Goal: Information Seeking & Learning: Learn about a topic

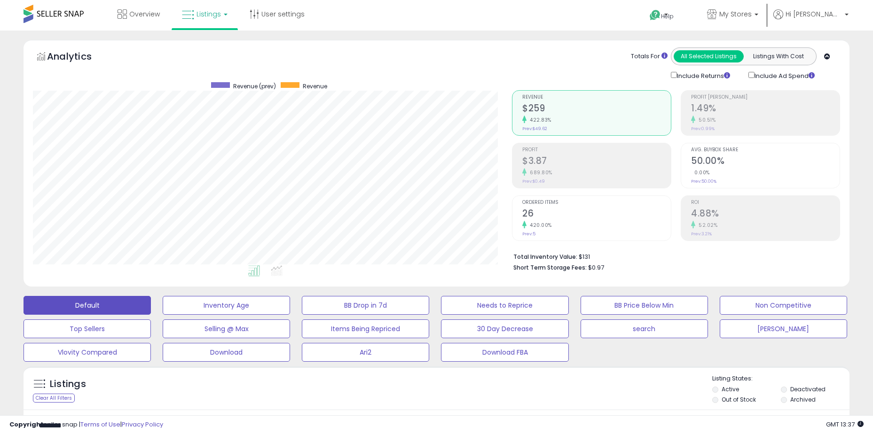
select select "**"
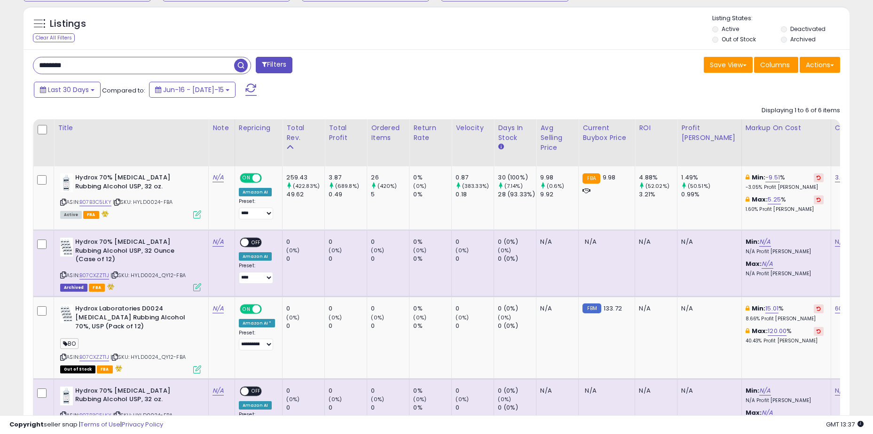
scroll to position [193, 479]
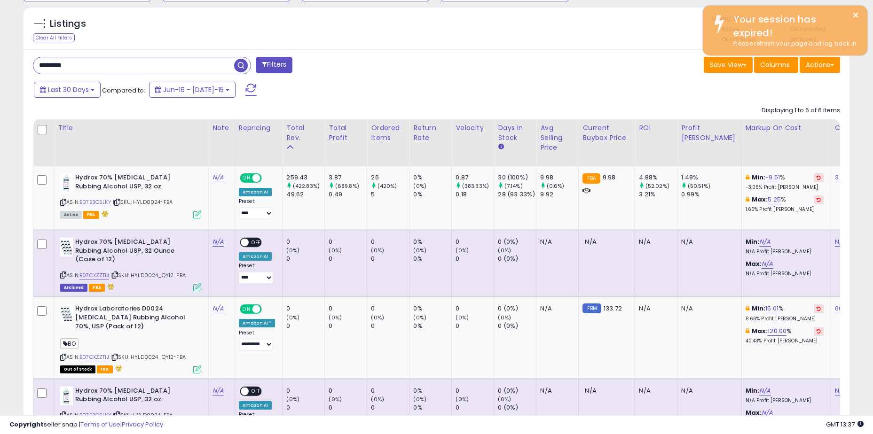
click at [113, 67] on input "********" at bounding box center [133, 65] width 201 height 16
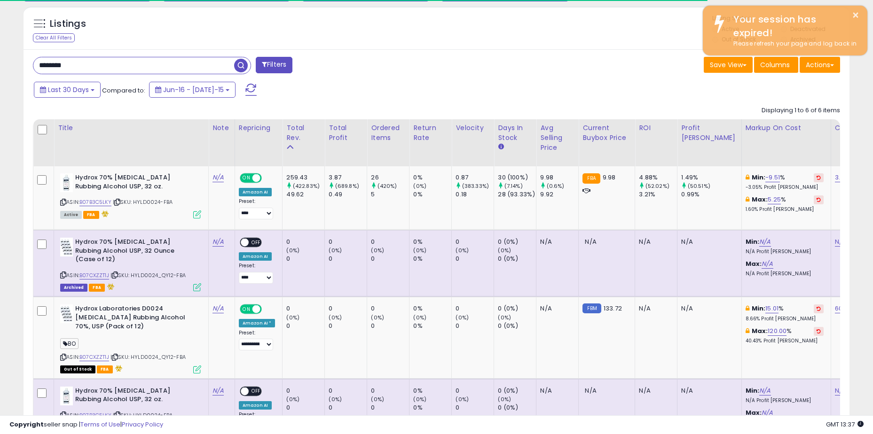
type input "********"
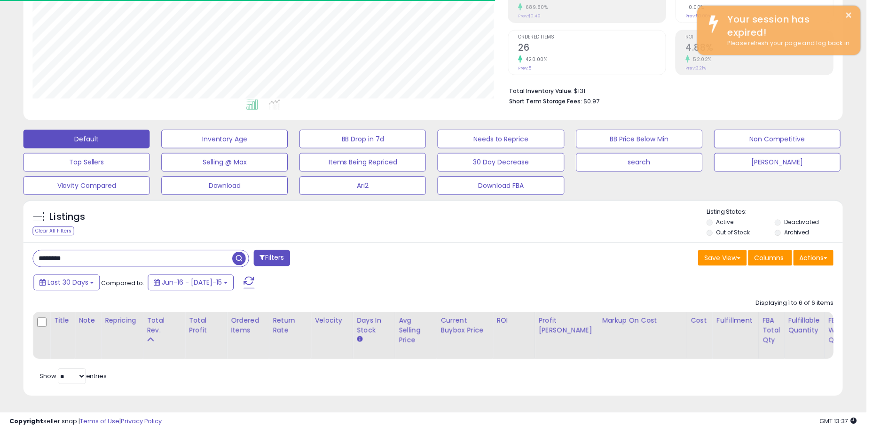
scroll to position [469831, 469545]
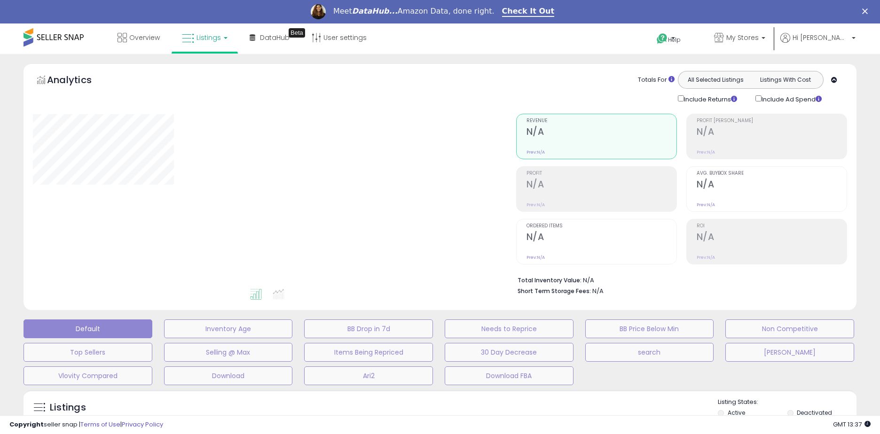
type input "********"
select select "**"
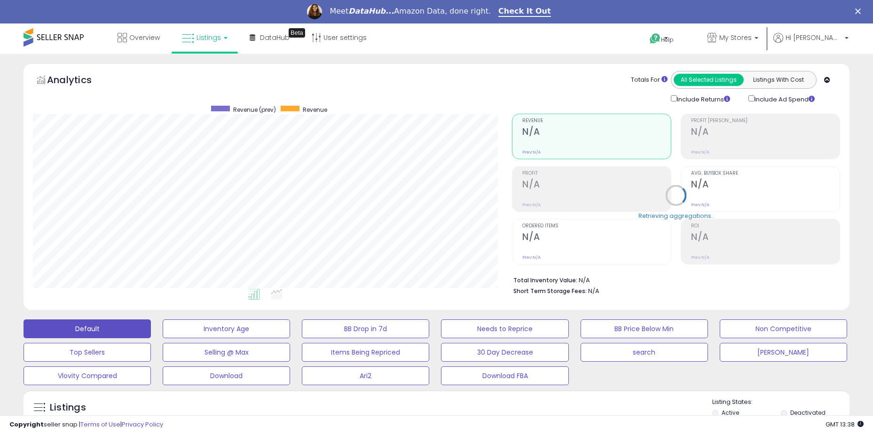
scroll to position [193, 479]
drag, startPoint x: 17, startPoint y: 89, endPoint x: 23, endPoint y: 86, distance: 6.1
click at [17, 89] on div "Analytics Totals For All Selected Listings Listings With Cost Include Returns I…" at bounding box center [436, 188] width 840 height 251
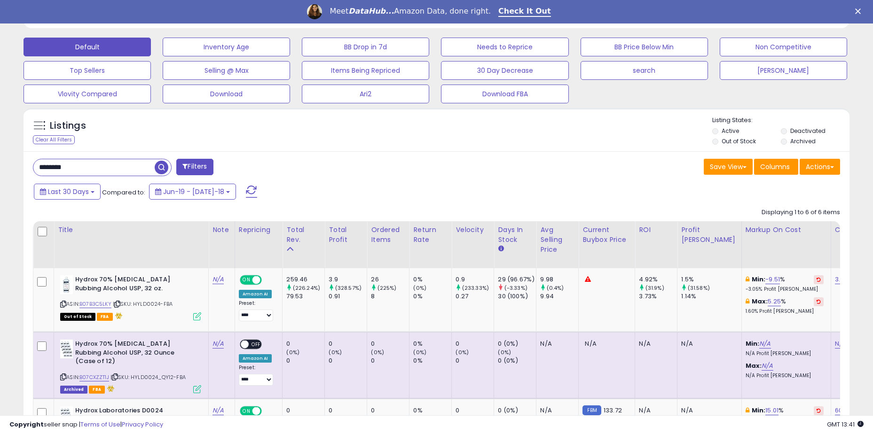
click at [94, 169] on input "********" at bounding box center [93, 167] width 121 height 16
click at [94, 169] on input "********" at bounding box center [133, 167] width 201 height 16
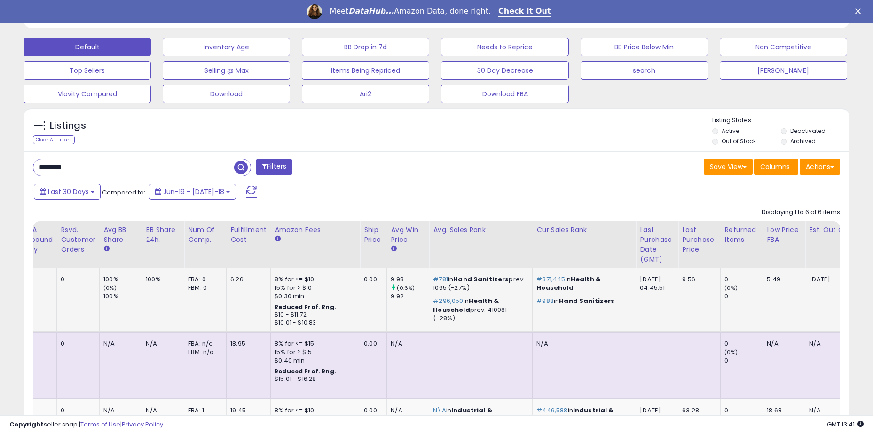
scroll to position [0, 0]
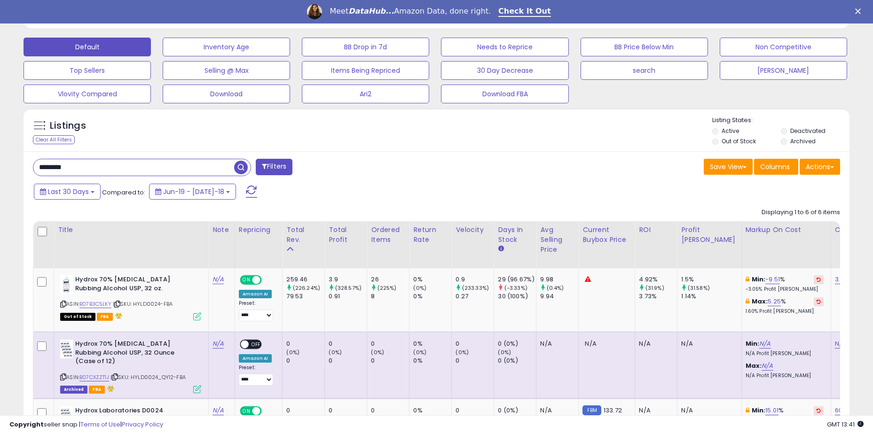
click at [243, 165] on span "button" at bounding box center [241, 168] width 14 height 14
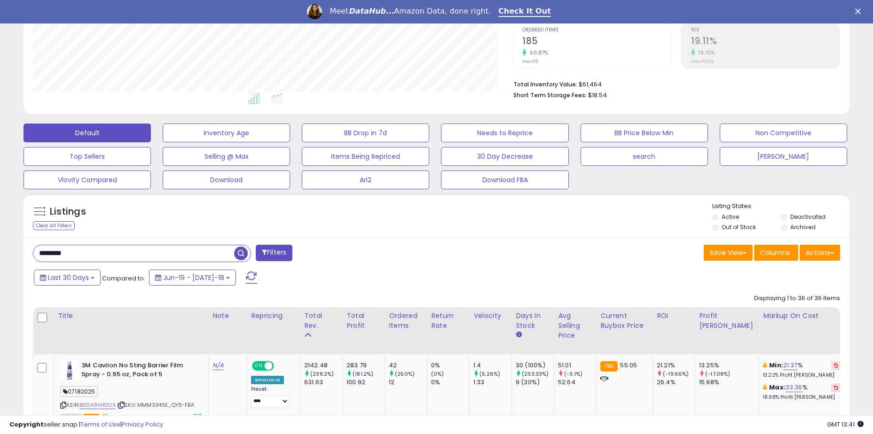
scroll to position [193, 479]
click at [368, 279] on div "Last 30 Days Compared to: Jun-19 - [DATE]-18" at bounding box center [333, 278] width 605 height 21
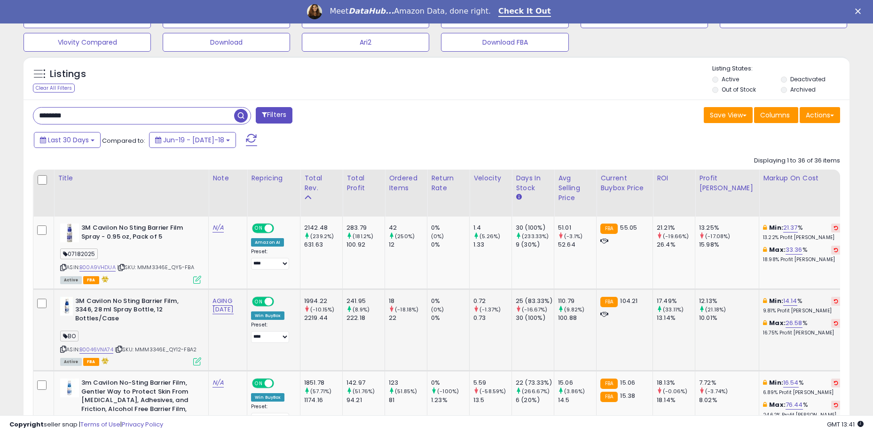
scroll to position [384, 0]
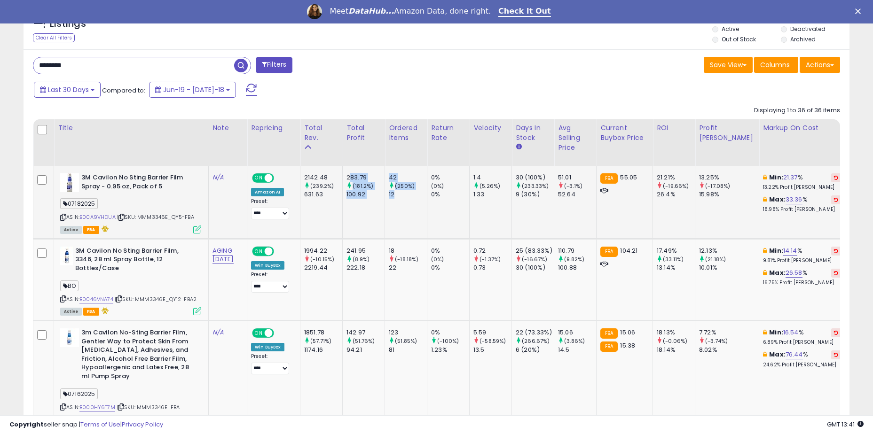
drag, startPoint x: 350, startPoint y: 173, endPoint x: 413, endPoint y: 199, distance: 68.1
click at [413, 199] on td "42 (250%) 12" at bounding box center [406, 202] width 42 height 72
drag, startPoint x: 402, startPoint y: 195, endPoint x: 350, endPoint y: 174, distance: 56.1
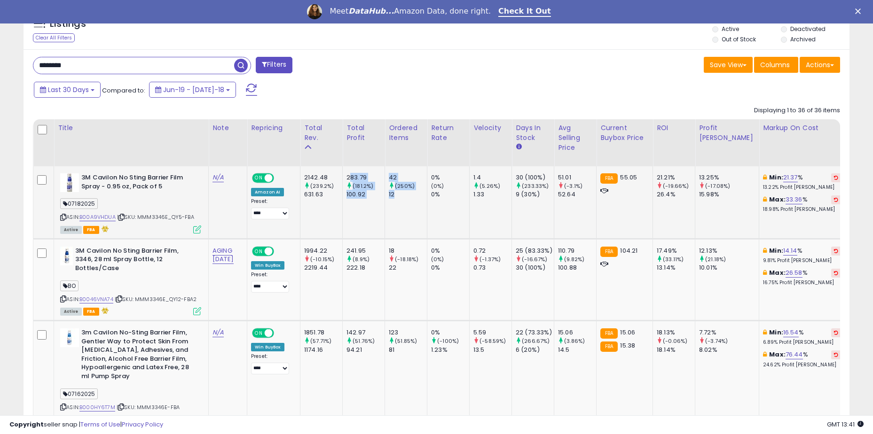
click at [350, 174] on div "283.79" at bounding box center [365, 177] width 38 height 8
drag, startPoint x: 351, startPoint y: 174, endPoint x: 411, endPoint y: 198, distance: 64.3
click at [411, 198] on div "12" at bounding box center [408, 194] width 38 height 8
drag, startPoint x: 411, startPoint y: 198, endPoint x: 350, endPoint y: 172, distance: 66.3
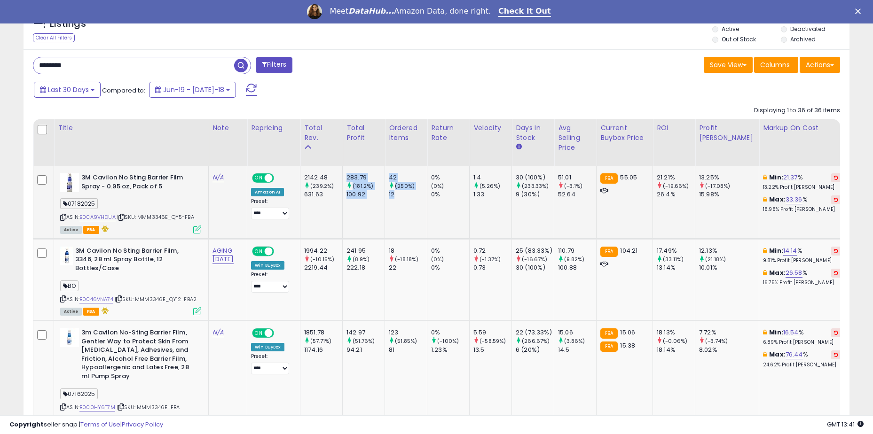
click at [350, 172] on td "283.79 (181.2%) 100.92" at bounding box center [364, 202] width 42 height 72
drag, startPoint x: 351, startPoint y: 175, endPoint x: 400, endPoint y: 195, distance: 53.0
click at [400, 195] on div "12" at bounding box center [408, 194] width 38 height 8
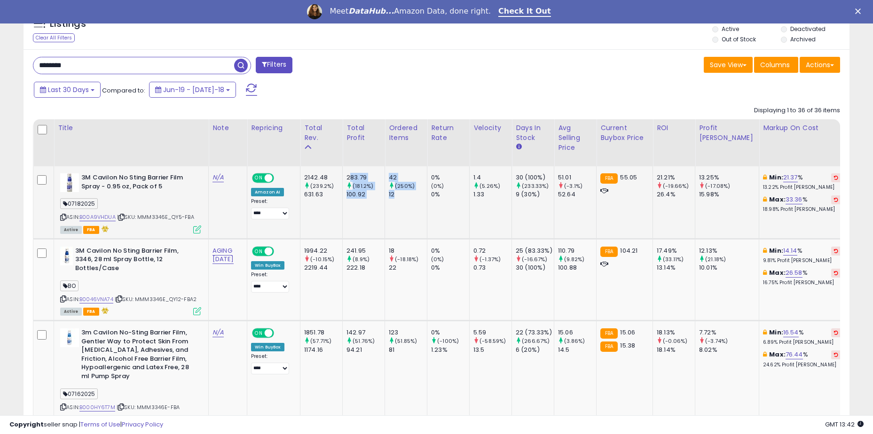
drag, startPoint x: 351, startPoint y: 167, endPoint x: 419, endPoint y: 197, distance: 74.5
click at [419, 197] on div "12" at bounding box center [408, 194] width 38 height 8
drag, startPoint x: 421, startPoint y: 198, endPoint x: 358, endPoint y: 176, distance: 66.3
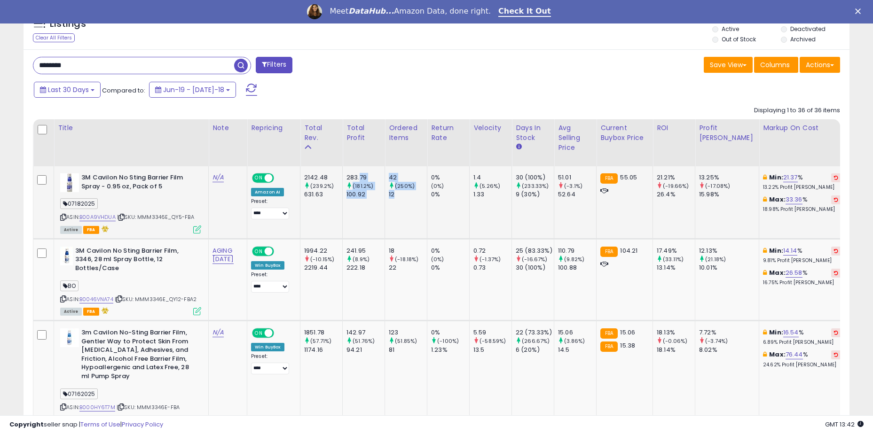
click at [358, 176] on div "283.79" at bounding box center [365, 177] width 38 height 8
drag, startPoint x: 353, startPoint y: 176, endPoint x: 452, endPoint y: 209, distance: 103.6
click at [452, 209] on td "0% (0%) 0%" at bounding box center [448, 202] width 42 height 72
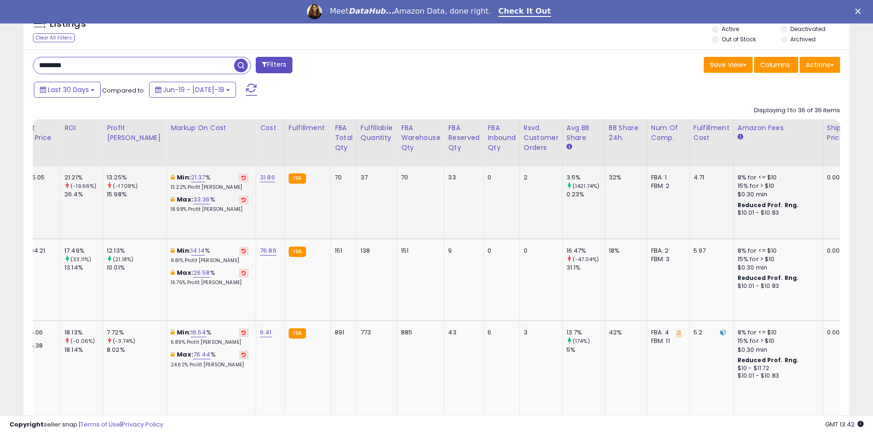
scroll to position [0, 0]
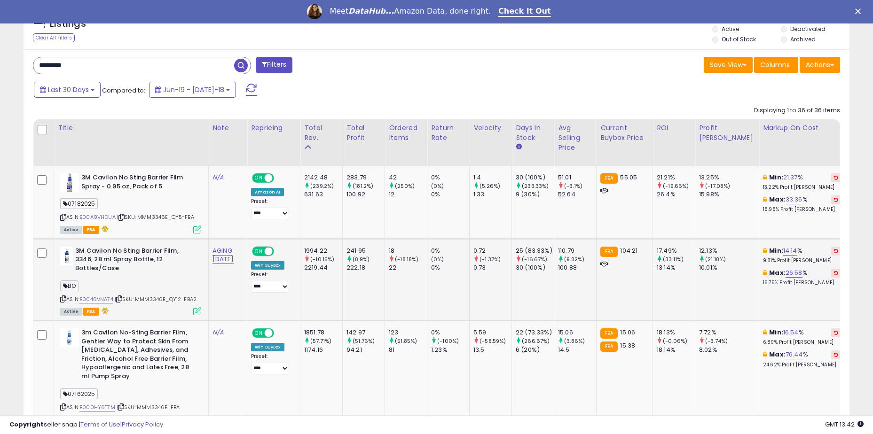
click at [385, 306] on td "18 (-18.18%) 22" at bounding box center [406, 280] width 42 height 82
drag, startPoint x: 349, startPoint y: 252, endPoint x: 400, endPoint y: 270, distance: 54.0
click at [400, 270] on div "22" at bounding box center [408, 268] width 38 height 8
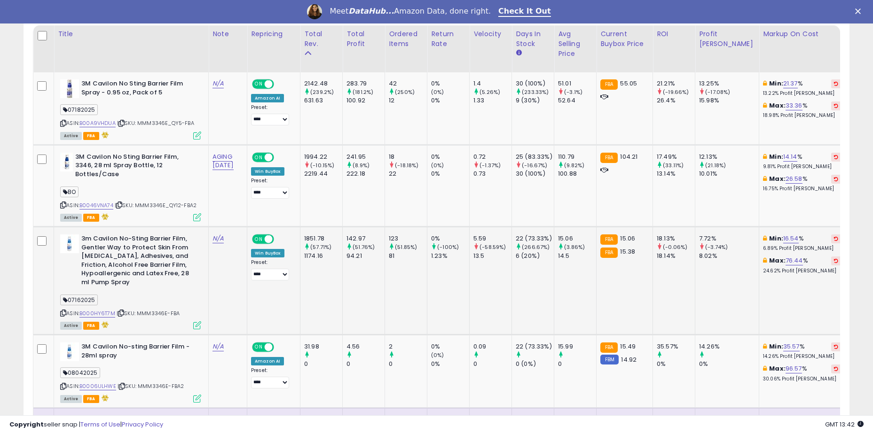
click at [275, 303] on td "**********" at bounding box center [273, 281] width 53 height 108
drag, startPoint x: 360, startPoint y: 234, endPoint x: 403, endPoint y: 258, distance: 50.1
click at [403, 258] on div "81" at bounding box center [408, 256] width 38 height 8
drag, startPoint x: 359, startPoint y: 243, endPoint x: 342, endPoint y: 236, distance: 17.9
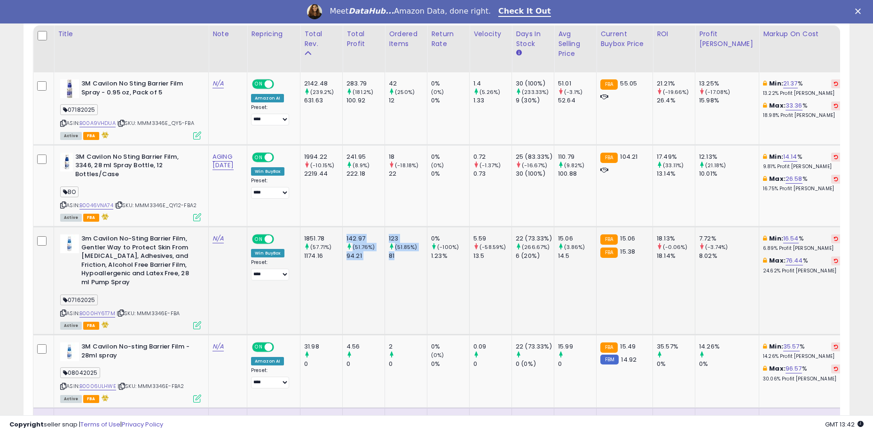
click at [343, 236] on td "142.97 (51.76%) 94.21" at bounding box center [364, 281] width 42 height 108
drag, startPoint x: 349, startPoint y: 237, endPoint x: 419, endPoint y: 262, distance: 73.9
click at [419, 262] on td "123 (51.85%) 81" at bounding box center [406, 281] width 42 height 108
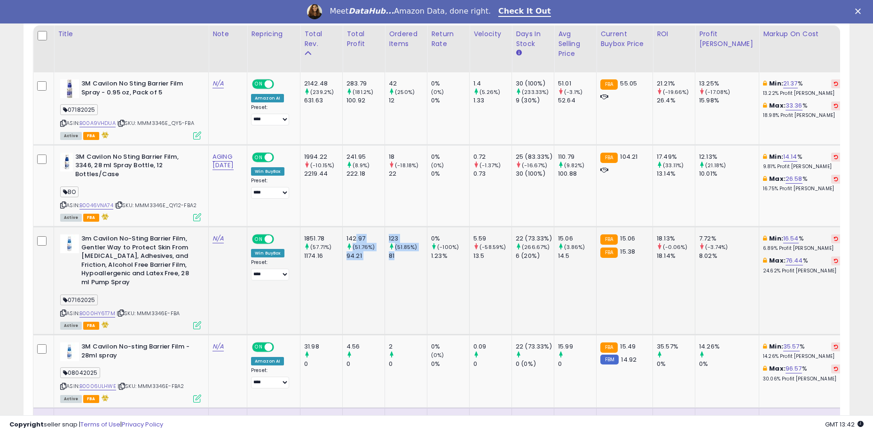
drag, startPoint x: 413, startPoint y: 257, endPoint x: 355, endPoint y: 234, distance: 62.8
click at [355, 234] on td "142.97 (51.76%) 94.21" at bounding box center [364, 281] width 42 height 108
drag, startPoint x: 353, startPoint y: 238, endPoint x: 415, endPoint y: 256, distance: 64.9
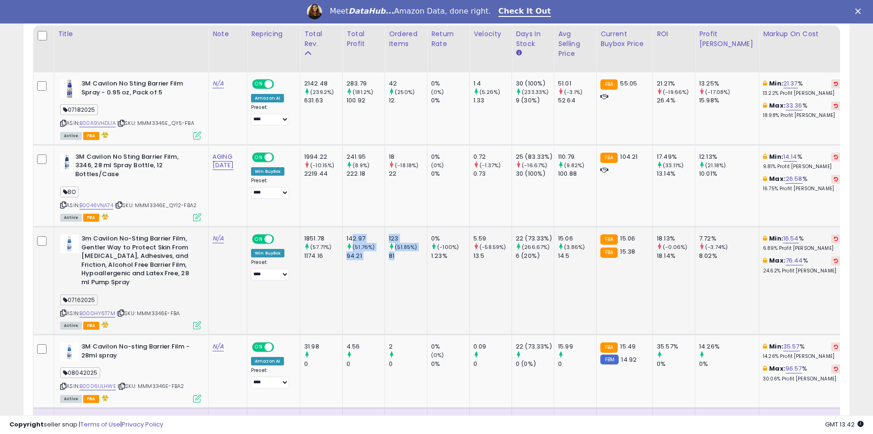
click at [415, 256] on div "81" at bounding box center [408, 256] width 38 height 8
drag, startPoint x: 407, startPoint y: 255, endPoint x: 352, endPoint y: 237, distance: 58.4
click at [352, 237] on div "142.97" at bounding box center [365, 239] width 38 height 8
drag, startPoint x: 350, startPoint y: 237, endPoint x: 407, endPoint y: 251, distance: 58.7
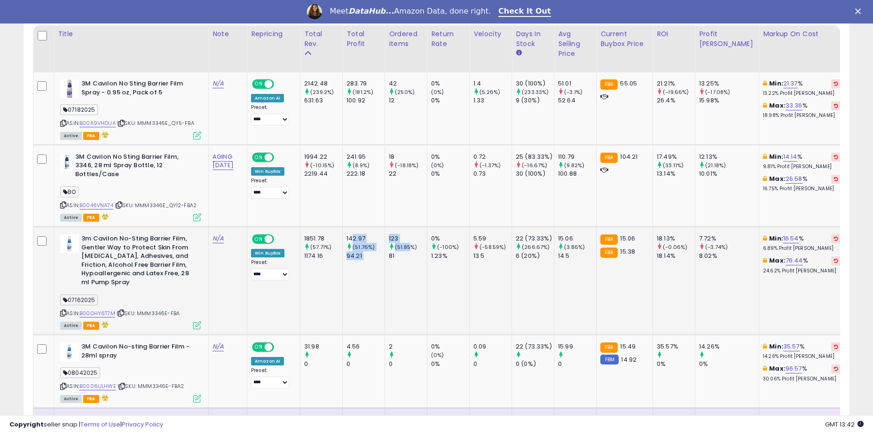
click at [407, 252] on div "81" at bounding box center [408, 256] width 38 height 8
click at [196, 322] on icon at bounding box center [197, 325] width 8 height 8
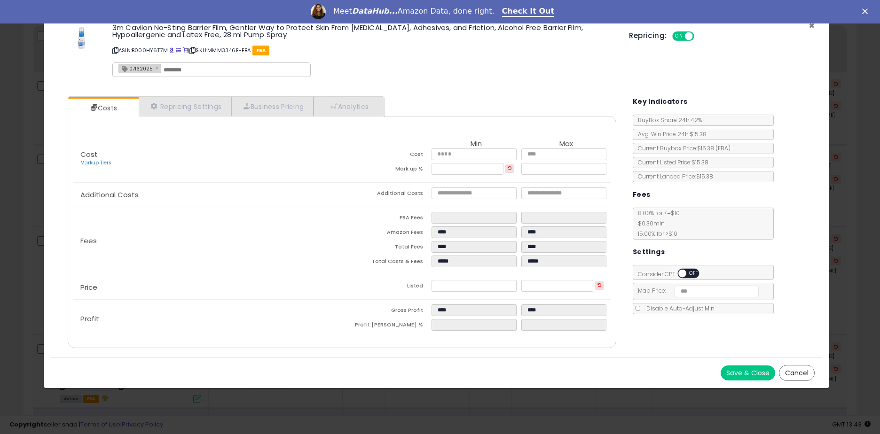
click at [808, 28] on span "×" at bounding box center [811, 26] width 6 height 14
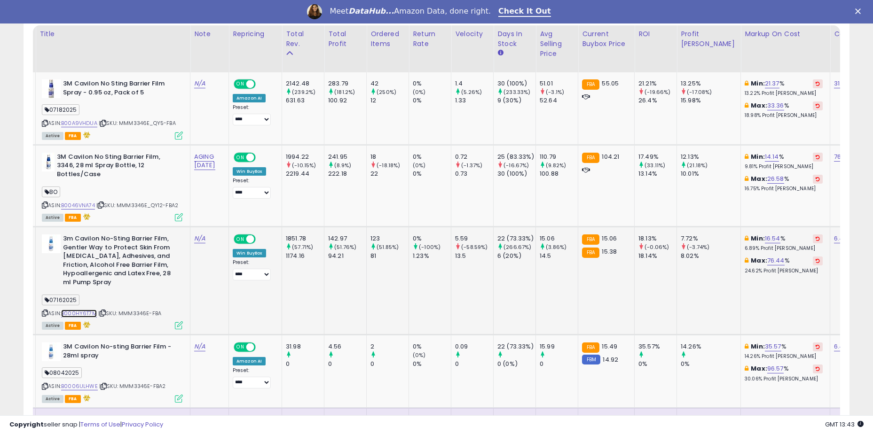
click at [87, 312] on link "B000HY6T7M" at bounding box center [79, 314] width 36 height 8
click at [78, 123] on link "B00A9VHDUA" at bounding box center [79, 123] width 36 height 8
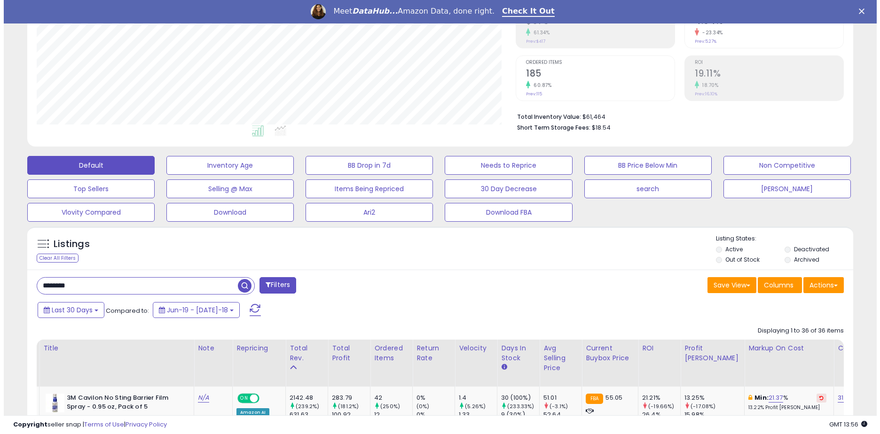
scroll to position [102, 0]
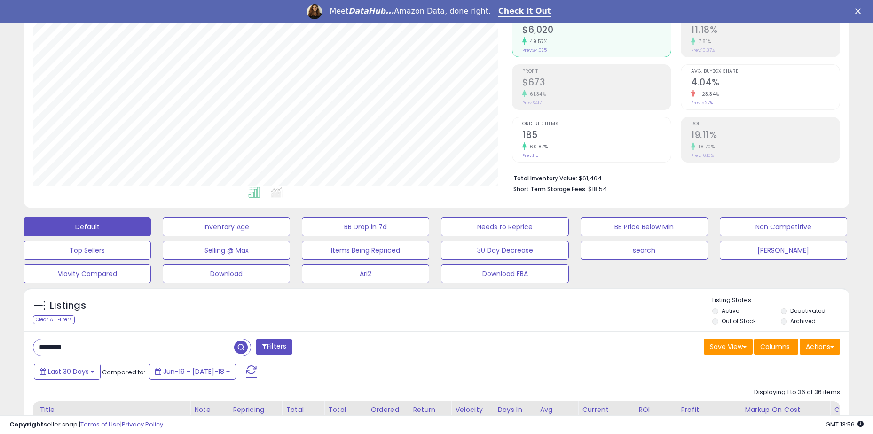
click at [165, 345] on input "********" at bounding box center [133, 347] width 201 height 16
click at [163, 345] on input "********" at bounding box center [133, 347] width 201 height 16
click at [163, 346] on input "********" at bounding box center [133, 347] width 201 height 16
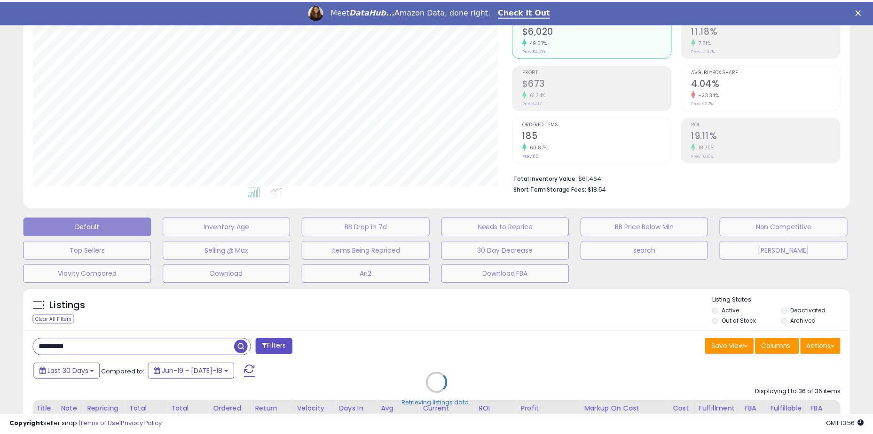
scroll to position [193, 483]
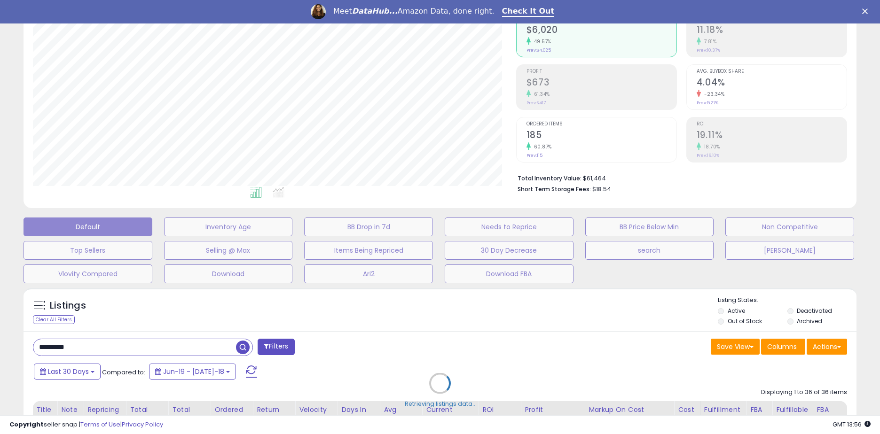
click at [386, 339] on div "Retrieving listings data.." at bounding box center [439, 390] width 847 height 214
click at [468, 325] on div "Retrieving listings data.." at bounding box center [439, 390] width 847 height 214
click at [505, 332] on div "Retrieving listings data.." at bounding box center [439, 390] width 847 height 214
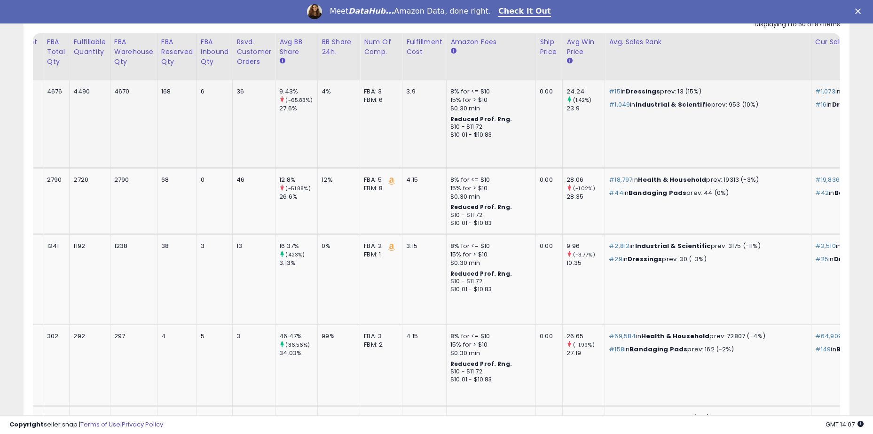
scroll to position [0, 1258]
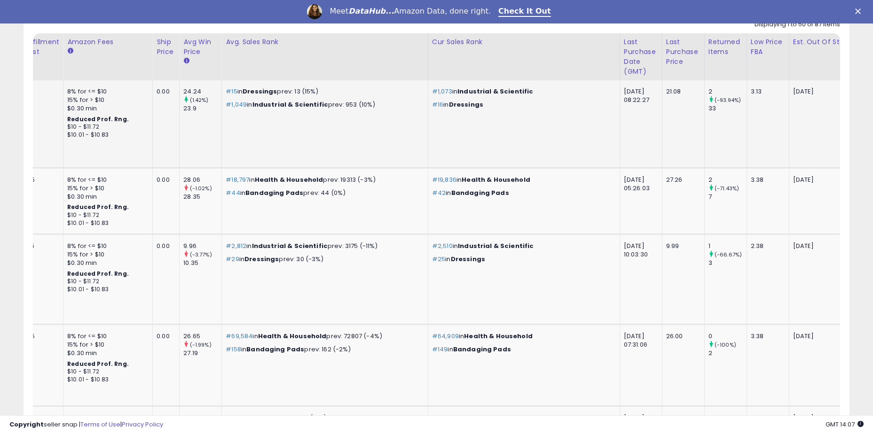
click at [789, 129] on td "[DATE]" at bounding box center [836, 123] width 94 height 87
drag, startPoint x: 789, startPoint y: 90, endPoint x: 762, endPoint y: 89, distance: 26.8
click at [789, 89] on td "[DATE]" at bounding box center [836, 123] width 94 height 87
click at [789, 105] on td "[DATE]" at bounding box center [836, 123] width 94 height 87
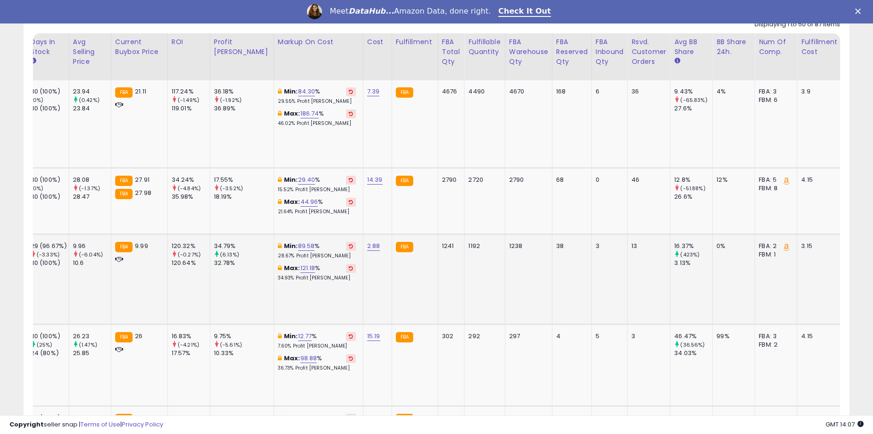
scroll to position [0, 744]
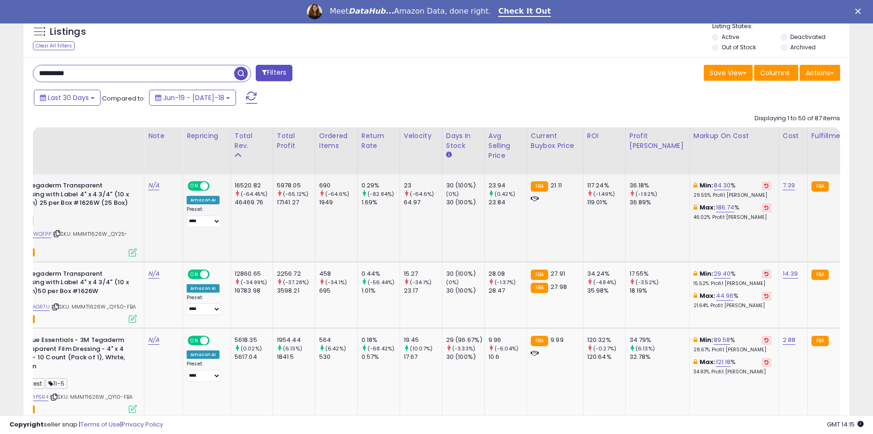
scroll to position [0, 0]
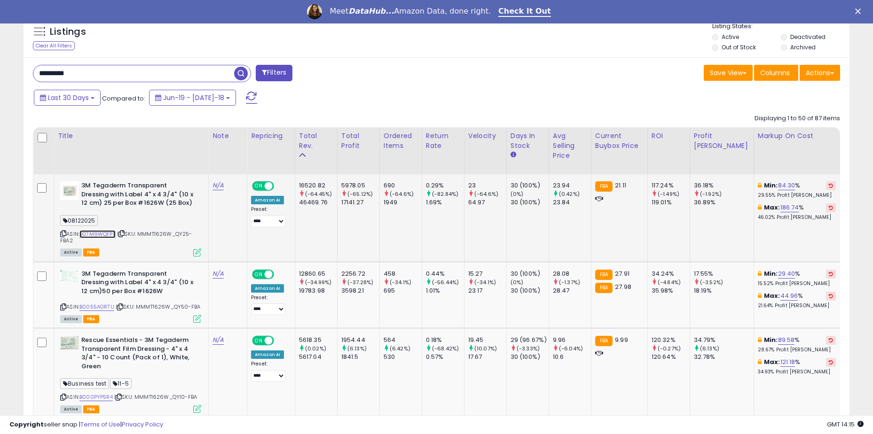
click at [108, 234] on link "B07M9WQFPP" at bounding box center [97, 234] width 36 height 8
click at [77, 74] on input "*********" at bounding box center [133, 73] width 201 height 16
type input "*********"
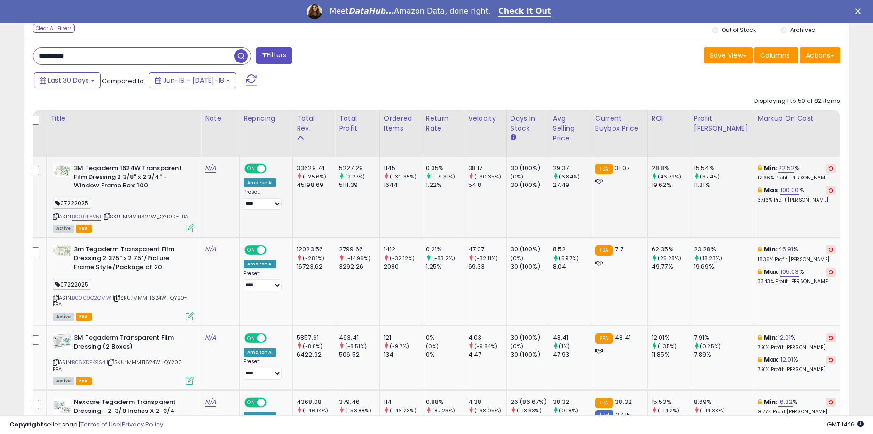
scroll to position [0, 67]
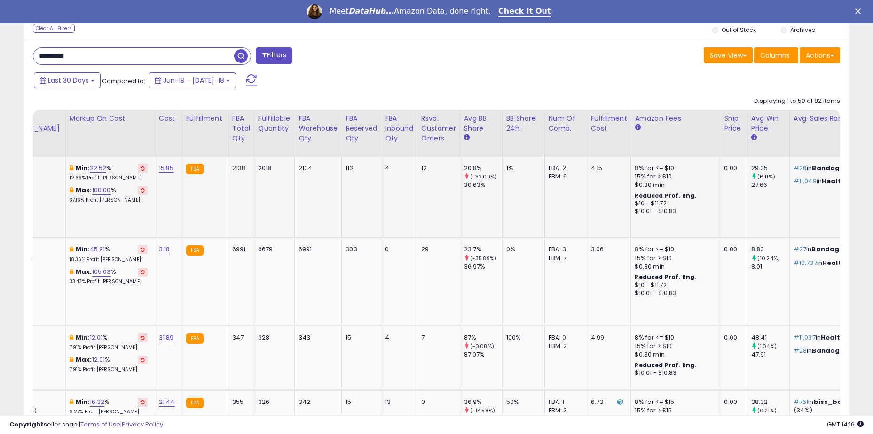
drag, startPoint x: 374, startPoint y: 217, endPoint x: 350, endPoint y: 218, distance: 24.0
